Goal: Communication & Community: Answer question/provide support

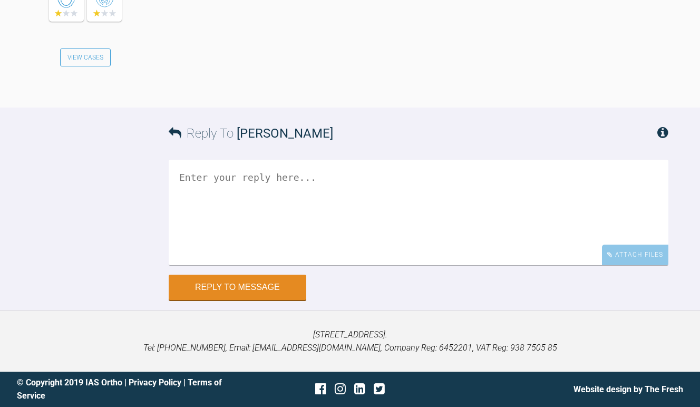
scroll to position [12609, 0]
click at [253, 265] on textarea at bounding box center [419, 212] width 500 height 105
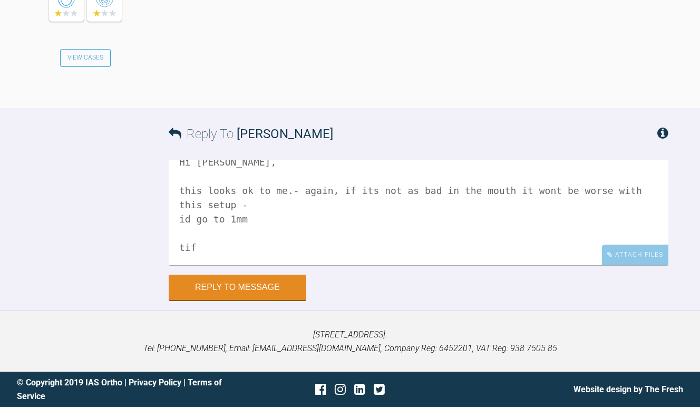
scroll to position [12776, 0]
type textarea "Hi Catie, this looks ok to me.- again, if its not as bad in the mouth it wont b…"
click at [270, 289] on button "Reply to Message" at bounding box center [238, 288] width 138 height 25
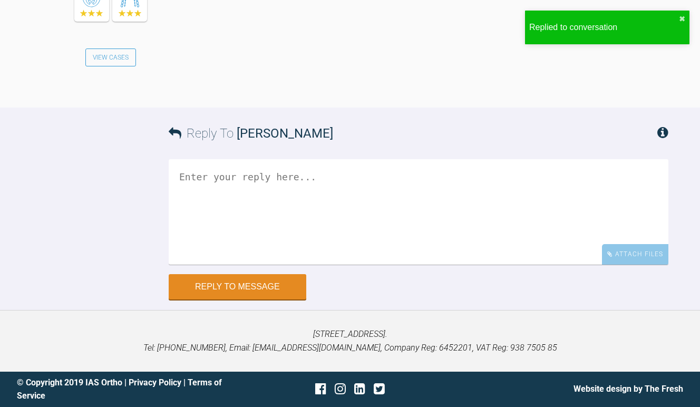
scroll to position [12223, 0]
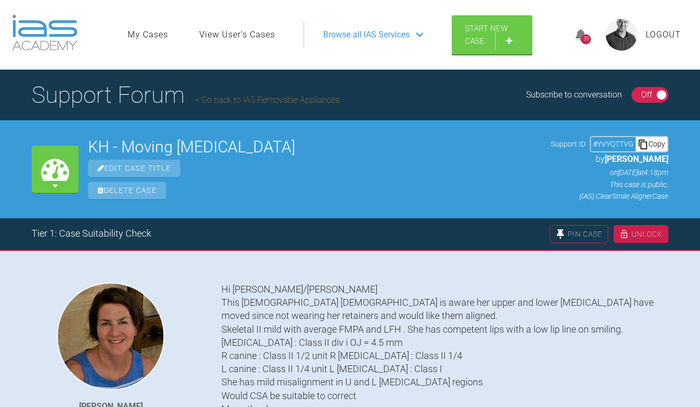
click at [396, 36] on span "Browse all IAS Services" at bounding box center [366, 35] width 86 height 14
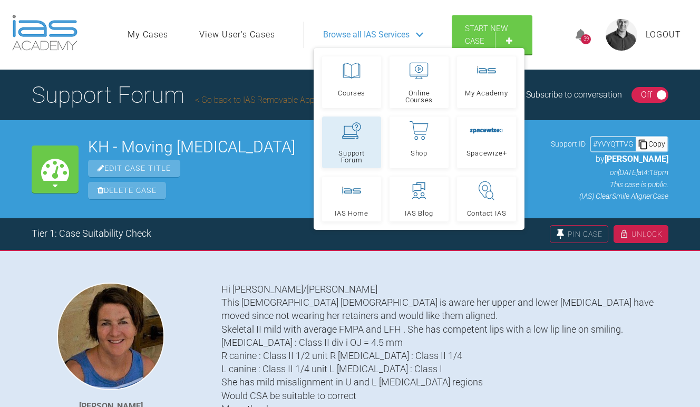
click at [358, 134] on icon at bounding box center [351, 130] width 19 height 16
click at [287, 95] on link "Go back to IAS Removable Appliances" at bounding box center [267, 100] width 144 height 10
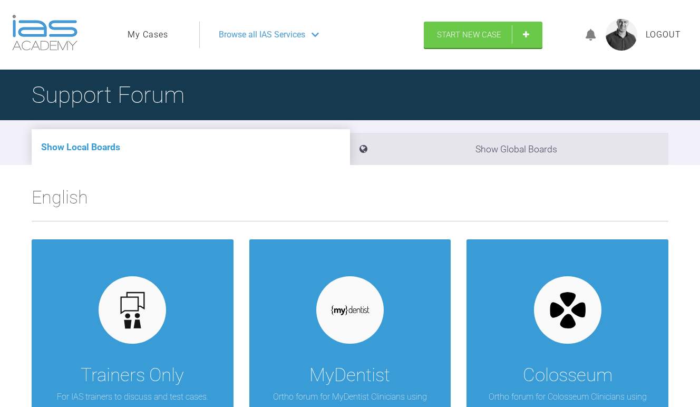
click at [459, 157] on li "Show Global Boards" at bounding box center [509, 149] width 319 height 32
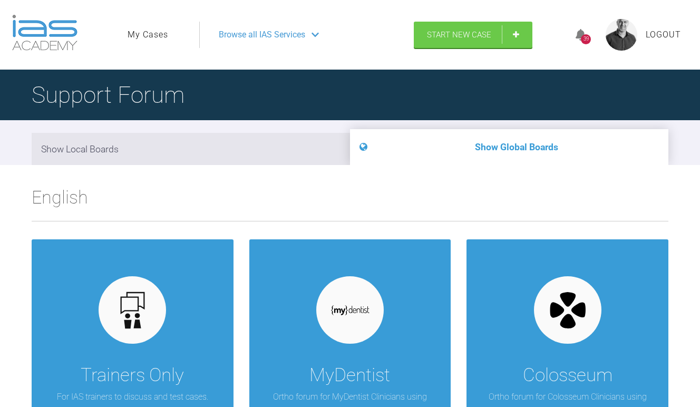
click at [468, 145] on li "Show Global Boards" at bounding box center [509, 147] width 319 height 36
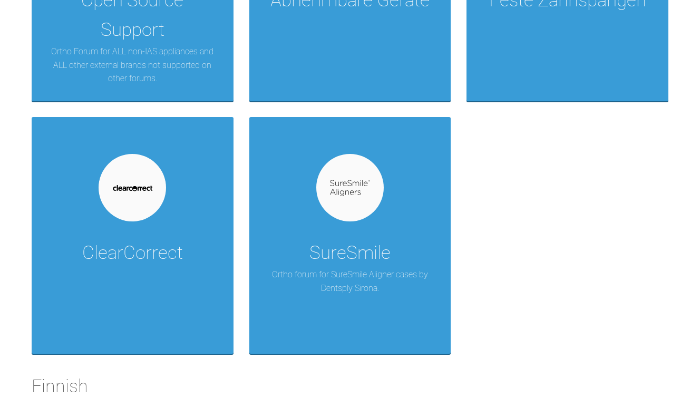
scroll to position [3630, 0]
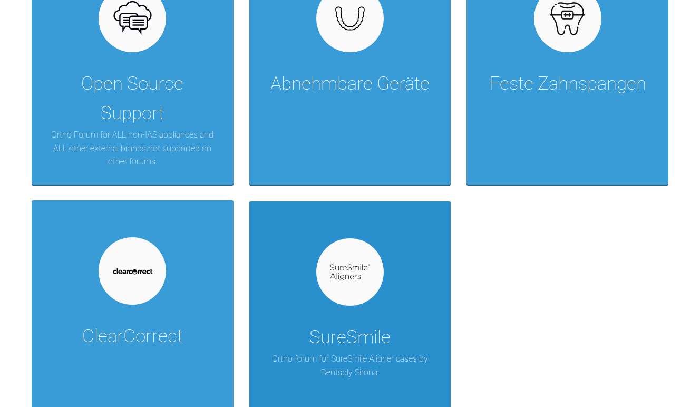
click at [397, 333] on div "SureSmile Ortho forum for SureSmile Aligner cases by Dentsply Sirona." at bounding box center [350, 319] width 202 height 237
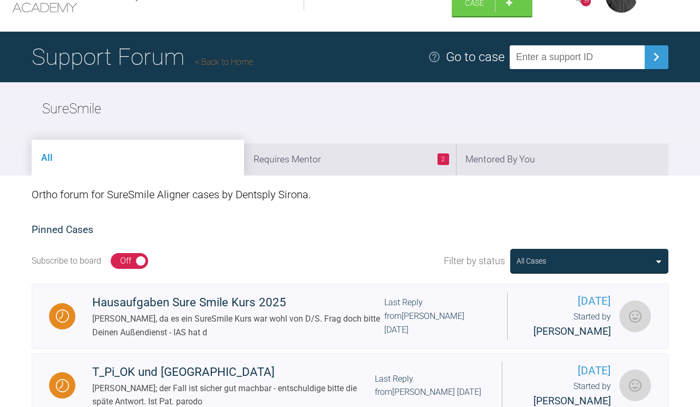
scroll to position [36, 0]
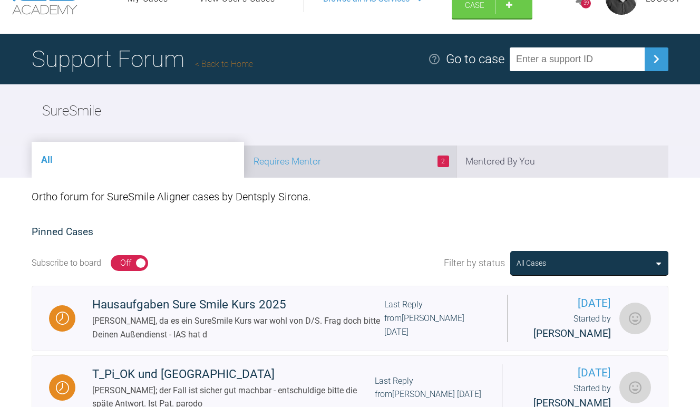
click at [374, 163] on li "2 Requires Mentor" at bounding box center [350, 162] width 213 height 32
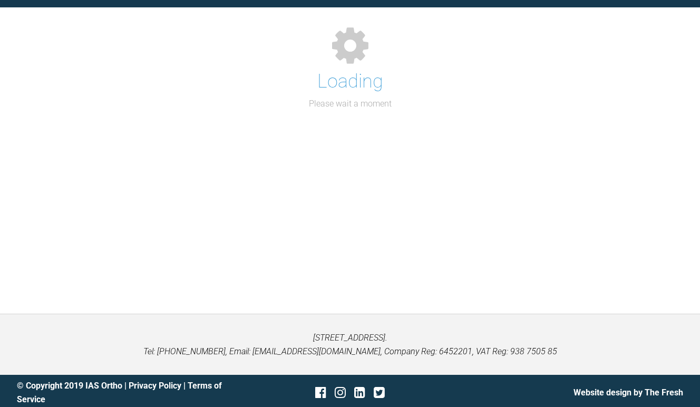
scroll to position [116, 0]
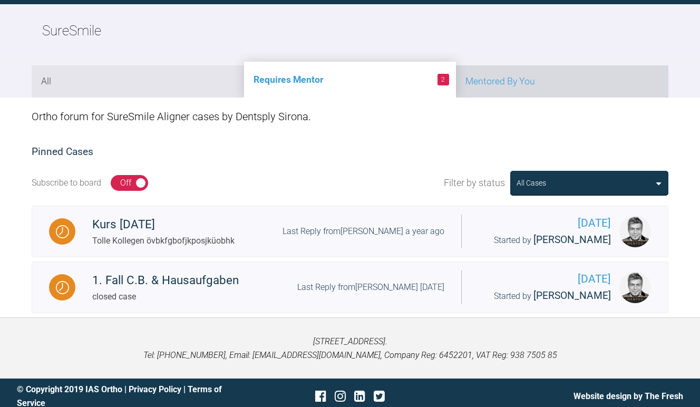
click at [531, 89] on li "Mentored By You" at bounding box center [562, 81] width 213 height 32
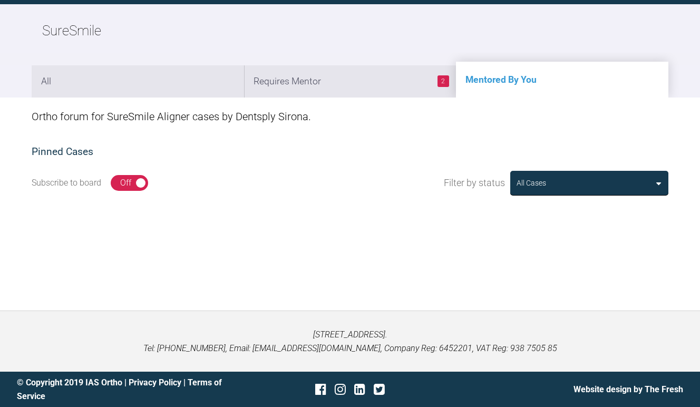
click at [142, 184] on div "On Off" at bounding box center [129, 183] width 37 height 16
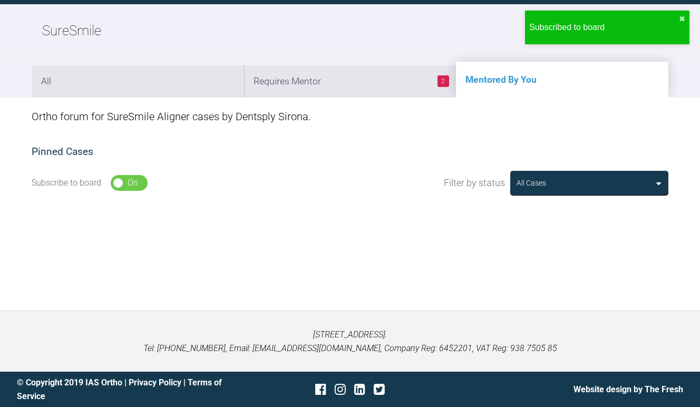
click at [131, 183] on div "On" at bounding box center [133, 183] width 11 height 14
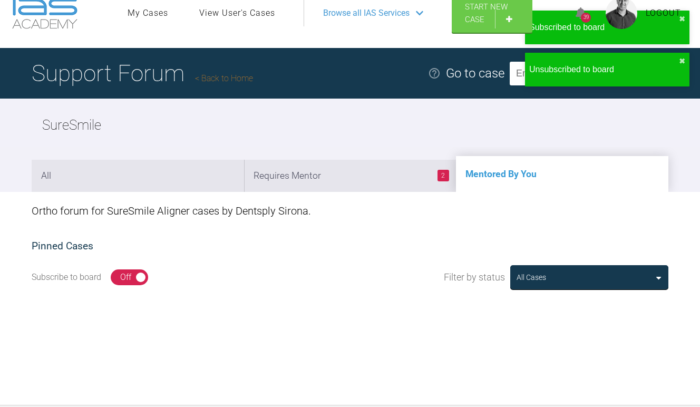
scroll to position [0, 0]
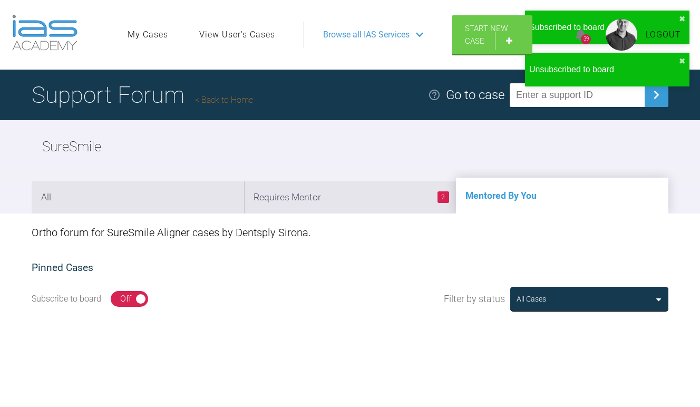
click at [239, 104] on link "Back to Home" at bounding box center [224, 100] width 58 height 10
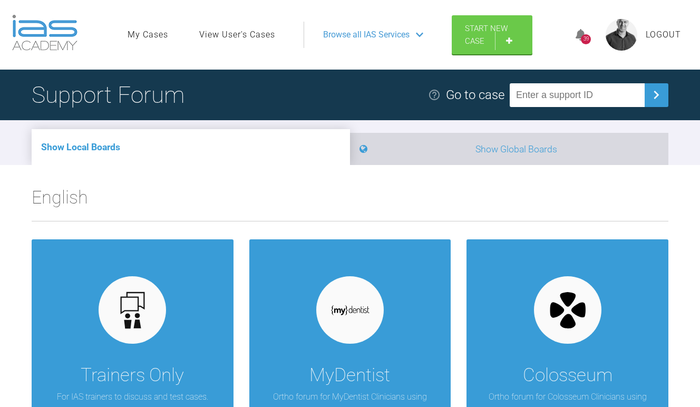
click at [441, 156] on li "Show Global Boards" at bounding box center [509, 149] width 319 height 32
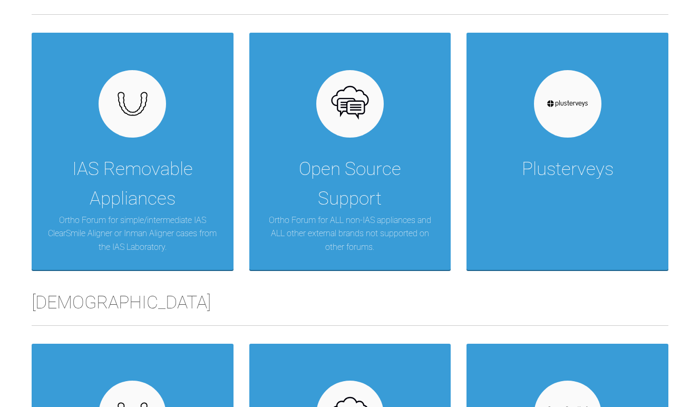
scroll to position [4058, 0]
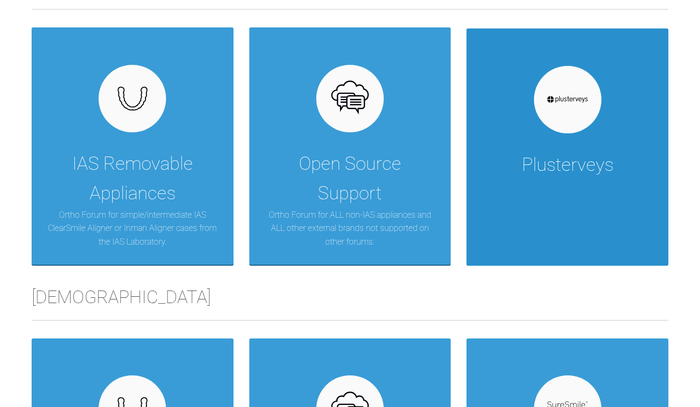
click at [566, 129] on div at bounding box center [567, 99] width 67 height 67
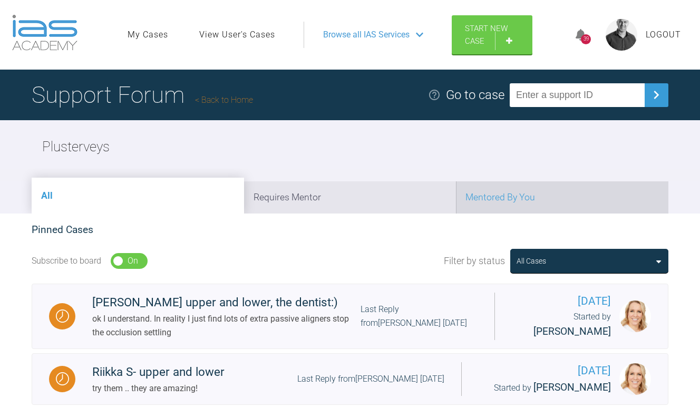
click at [556, 195] on li "Mentored By You" at bounding box center [562, 197] width 213 height 32
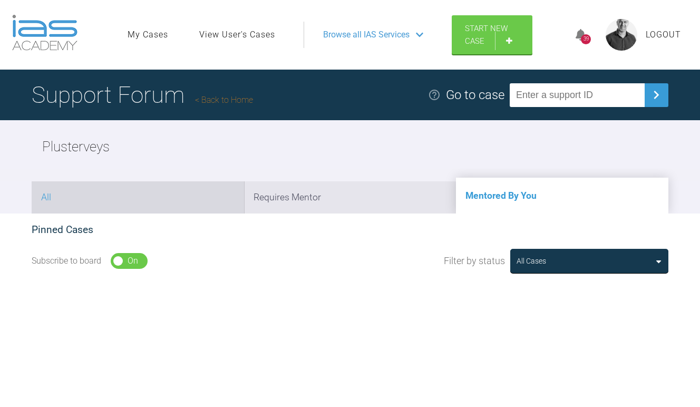
click at [149, 201] on li "All" at bounding box center [138, 197] width 213 height 32
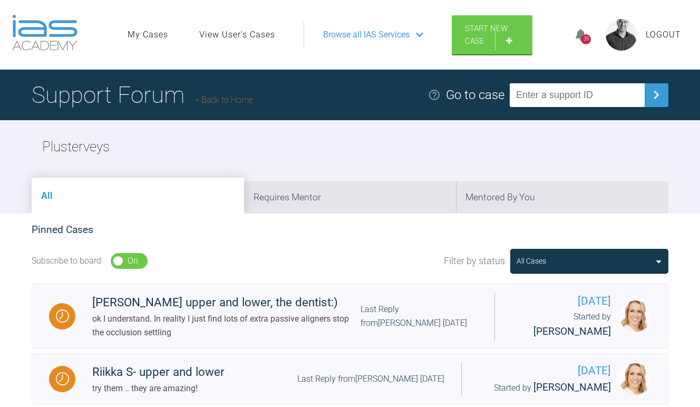
click at [580, 36] on icon at bounding box center [581, 35] width 11 height 12
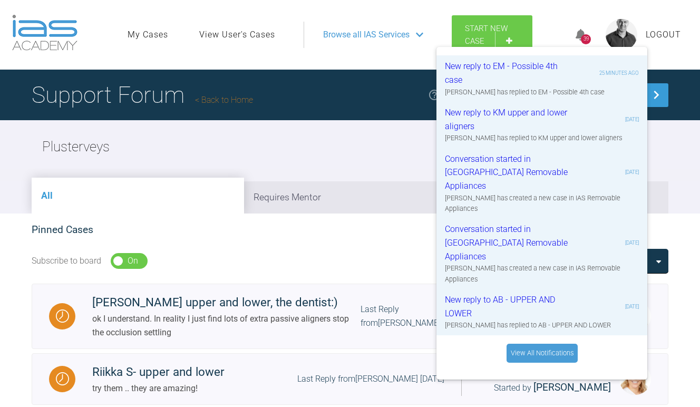
click at [550, 344] on link "View All Notifications" at bounding box center [542, 353] width 71 height 19
